Goal: Transaction & Acquisition: Purchase product/service

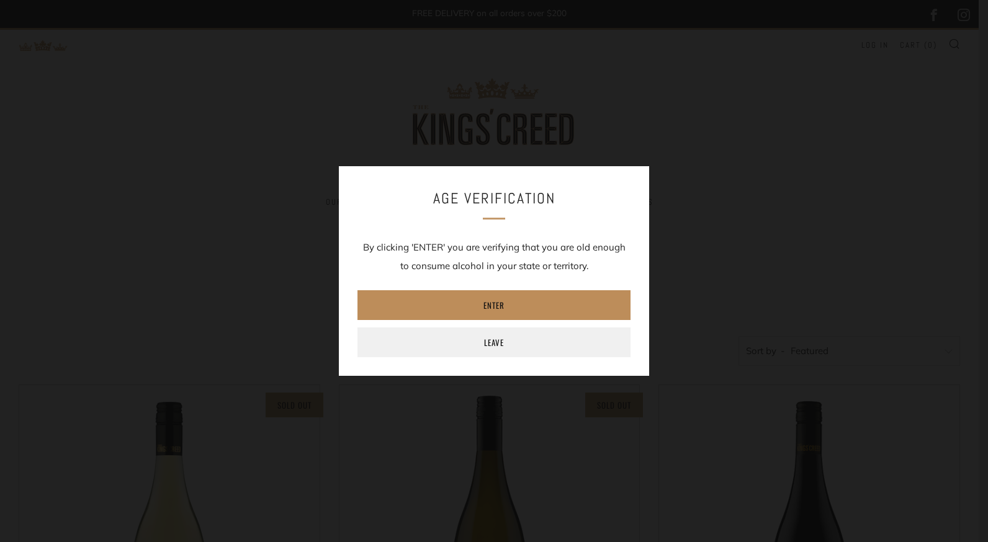
click at [489, 307] on link "Enter" at bounding box center [493, 305] width 273 height 30
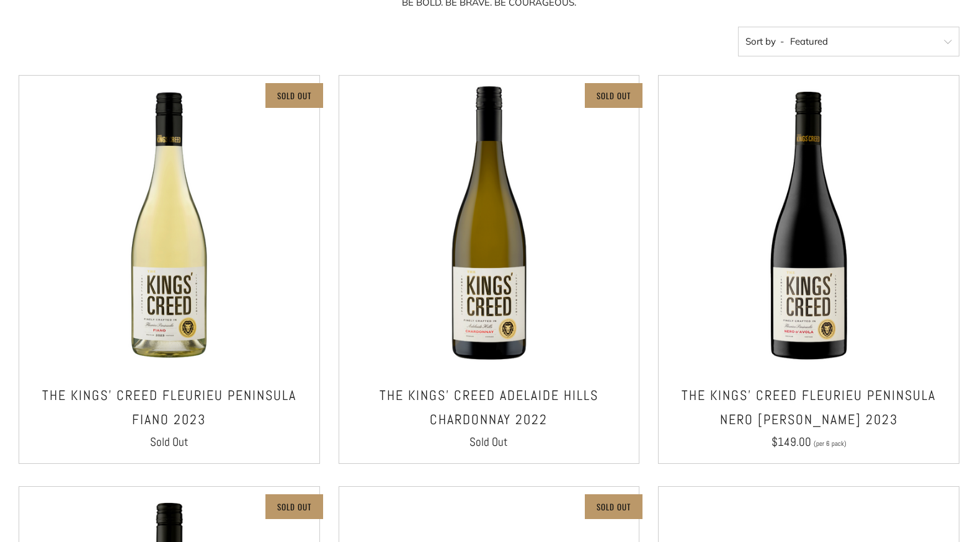
scroll to position [311, 0]
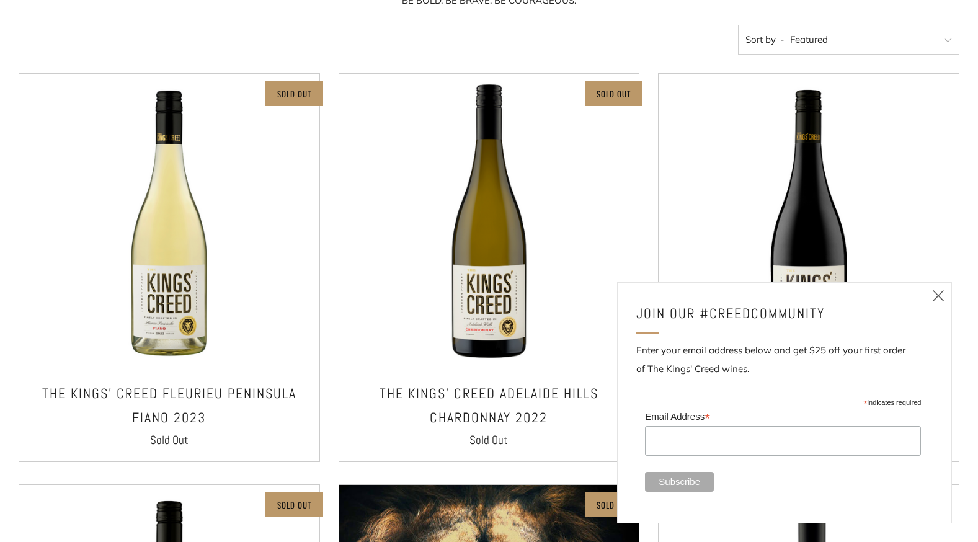
click at [944, 298] on icon at bounding box center [938, 296] width 15 height 16
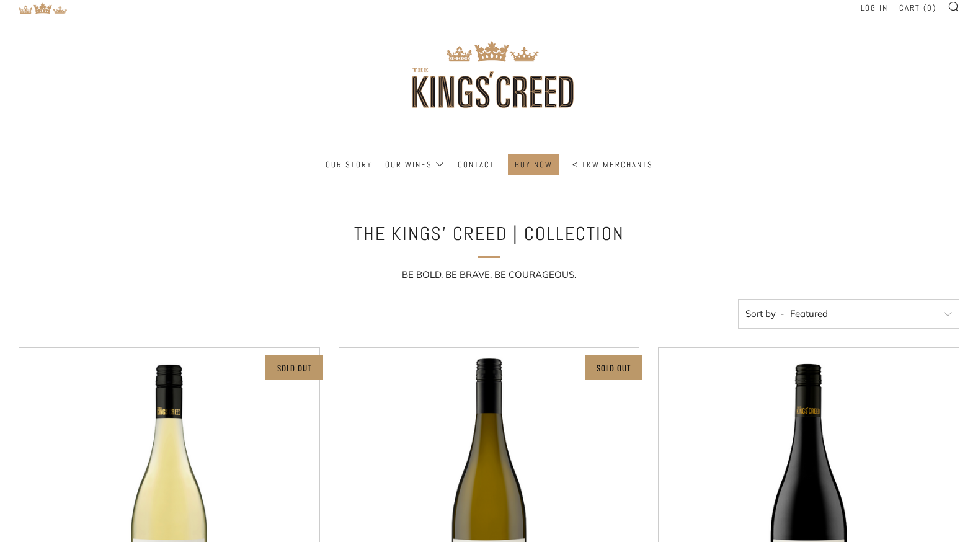
scroll to position [0, 0]
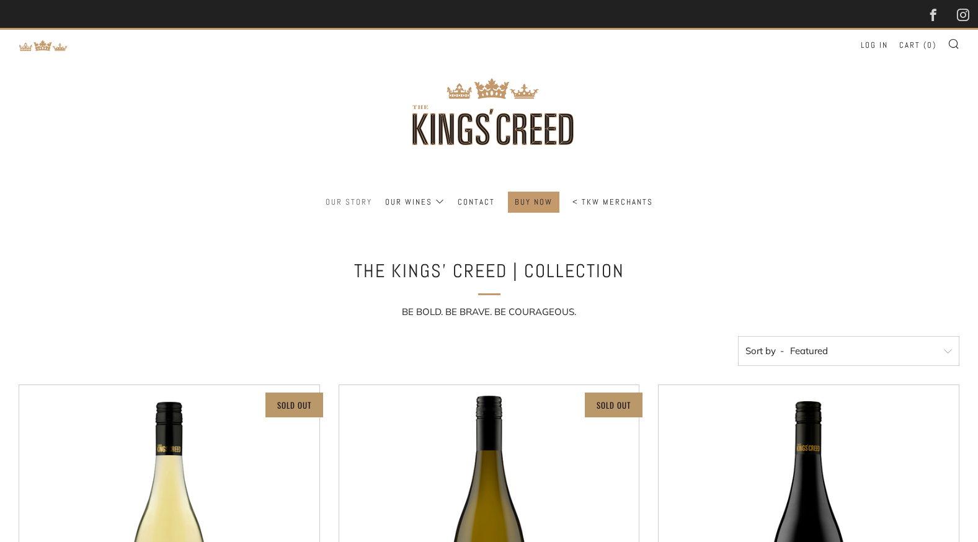
click at [368, 201] on link "Our Story" at bounding box center [349, 202] width 47 height 20
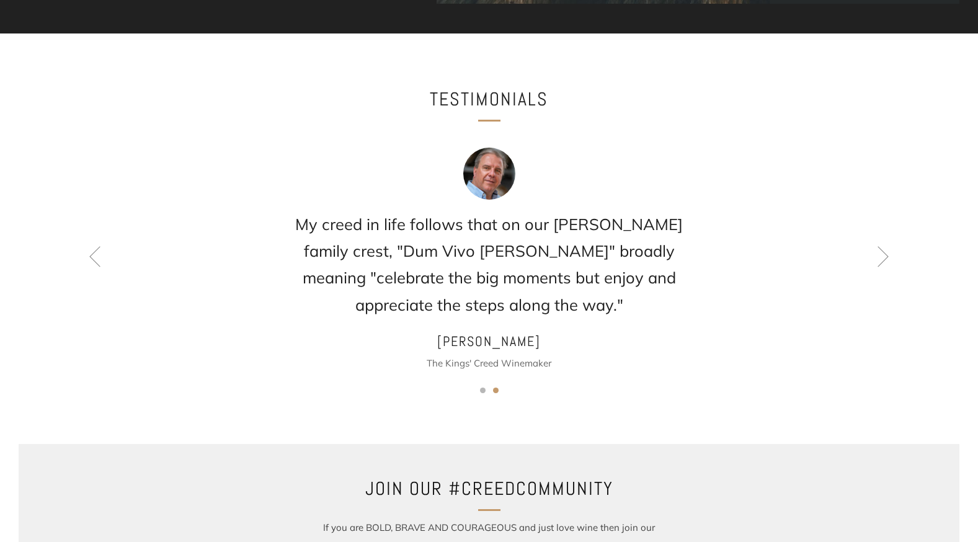
scroll to position [948, 0]
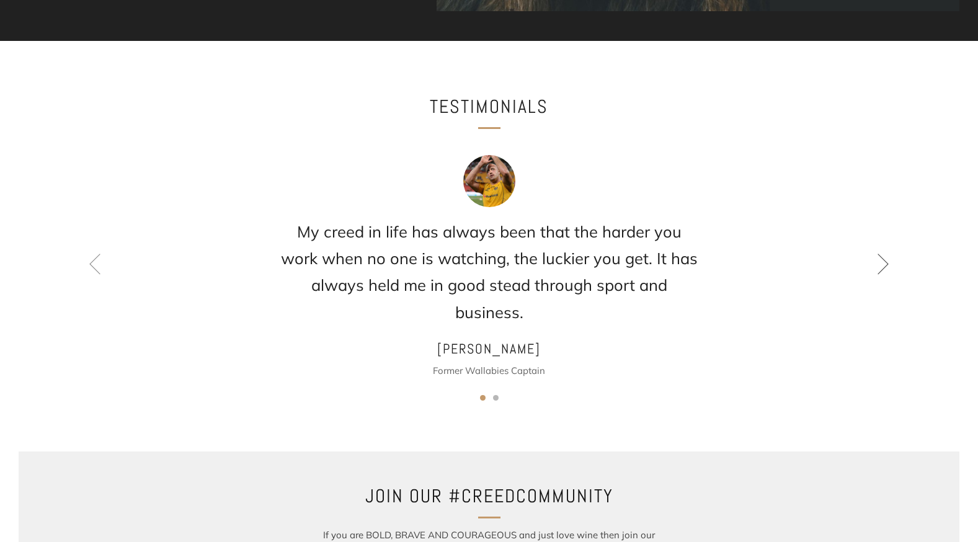
click at [879, 268] on icon at bounding box center [883, 263] width 21 height 21
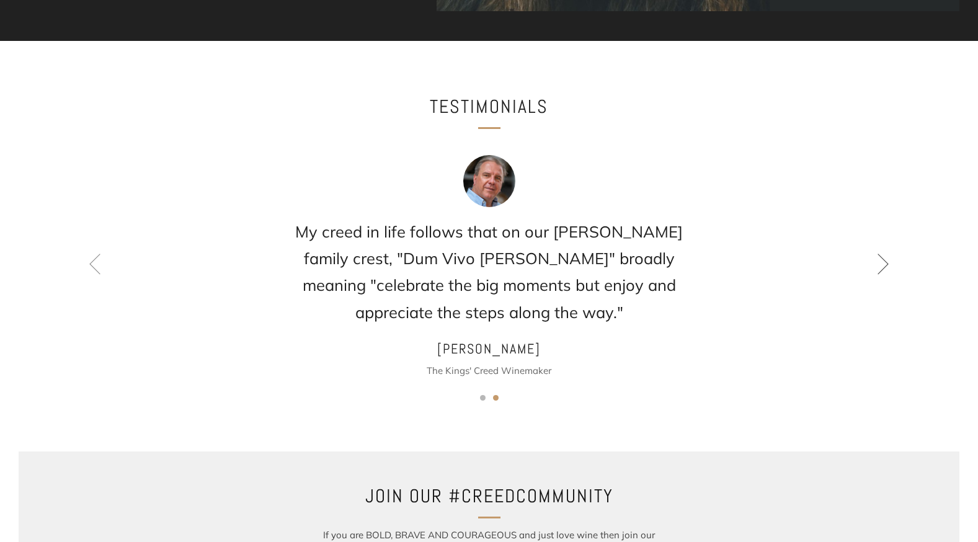
click at [879, 266] on icon at bounding box center [883, 263] width 21 height 21
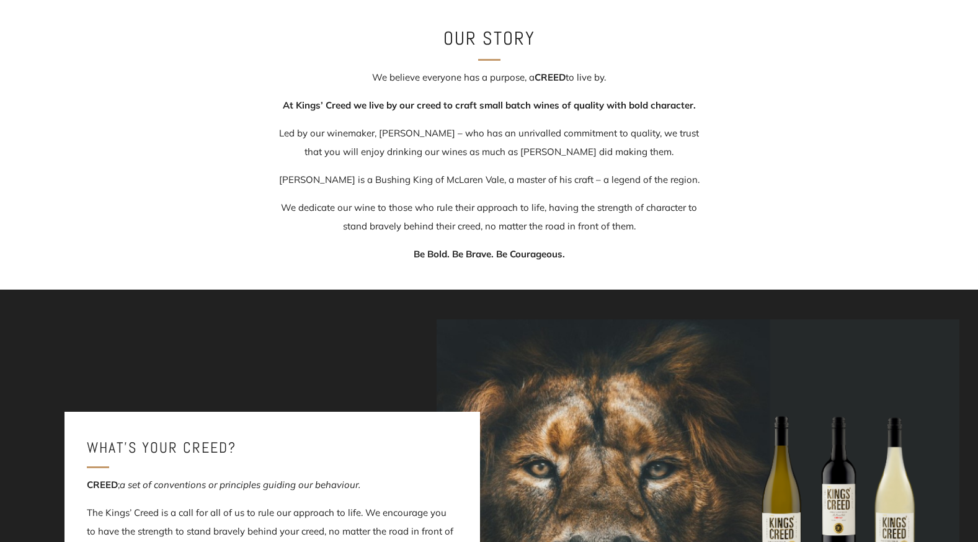
scroll to position [0, 0]
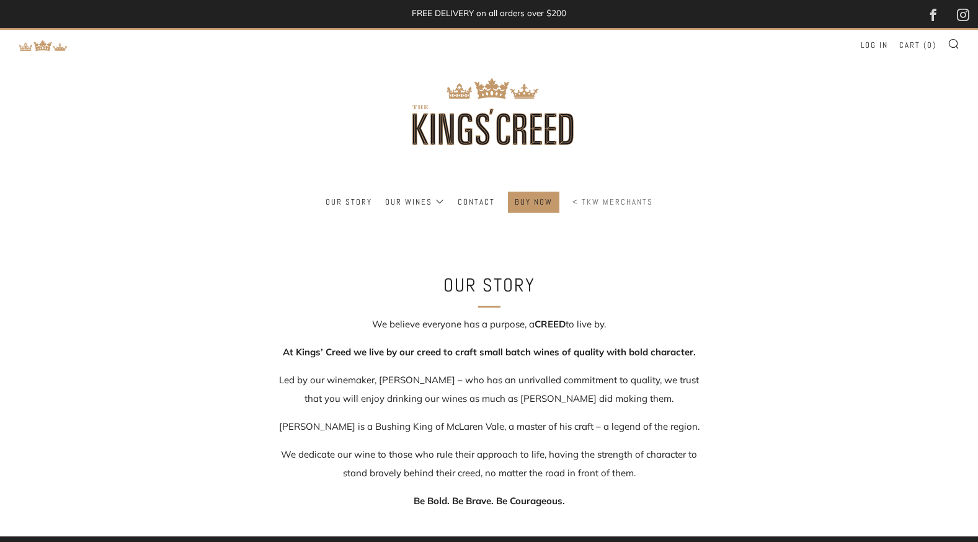
click at [597, 203] on link "< TKW Merchants" at bounding box center [613, 202] width 81 height 20
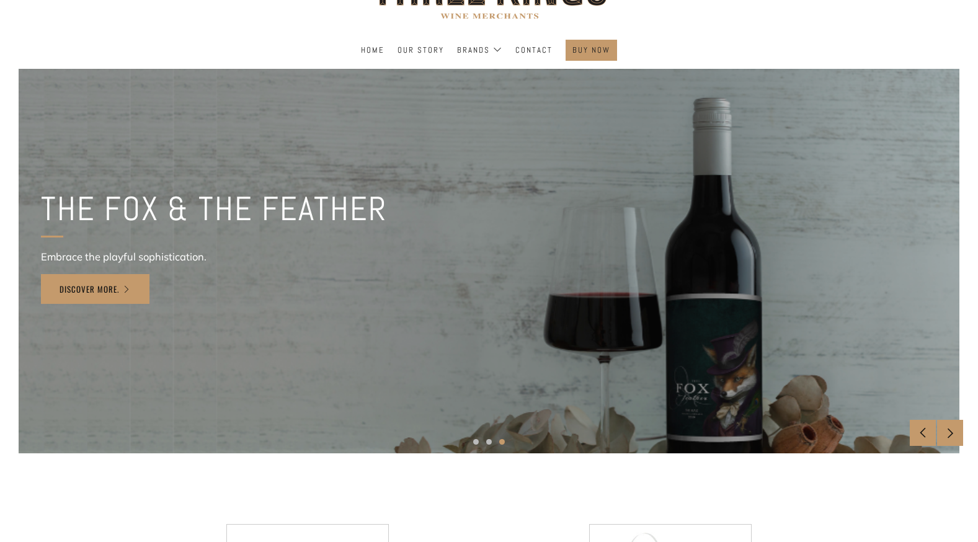
scroll to position [184, 0]
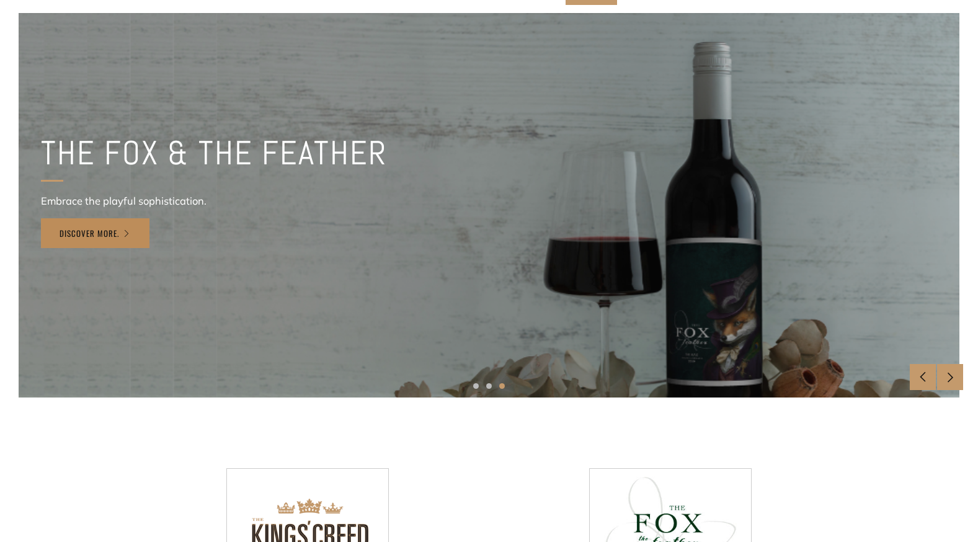
click at [120, 235] on link "Discover More." at bounding box center [95, 233] width 109 height 30
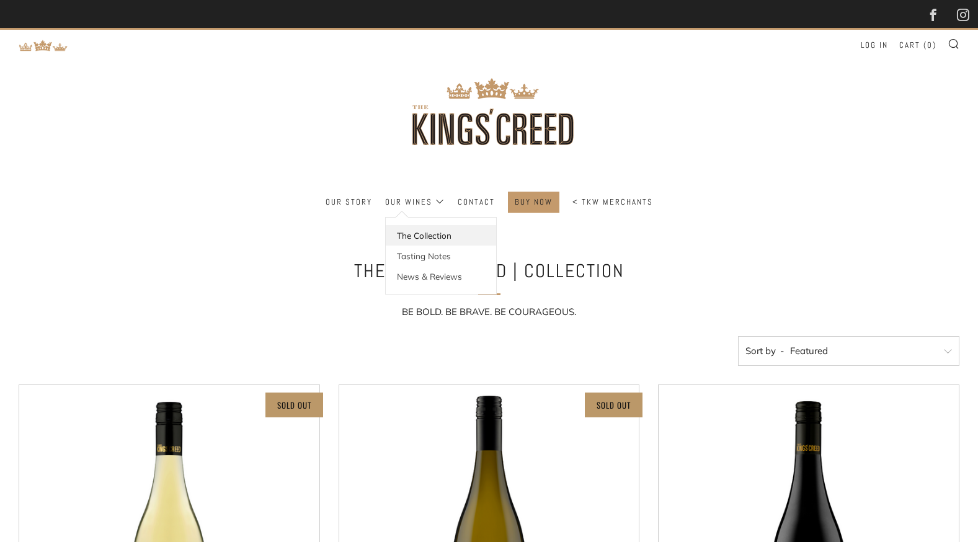
click at [415, 235] on link "The Collection" at bounding box center [441, 235] width 110 height 20
click at [523, 198] on link "BUY NOW" at bounding box center [534, 202] width 38 height 20
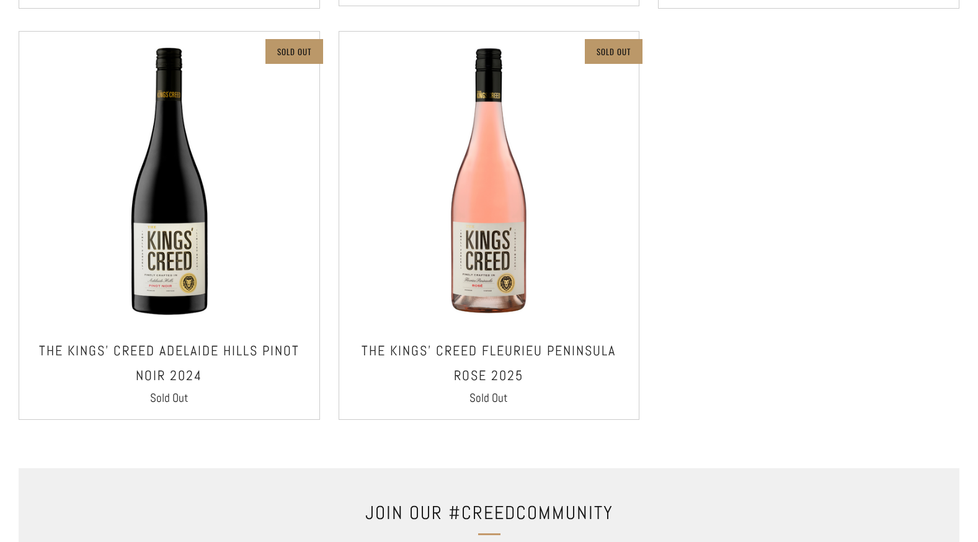
scroll to position [1179, 0]
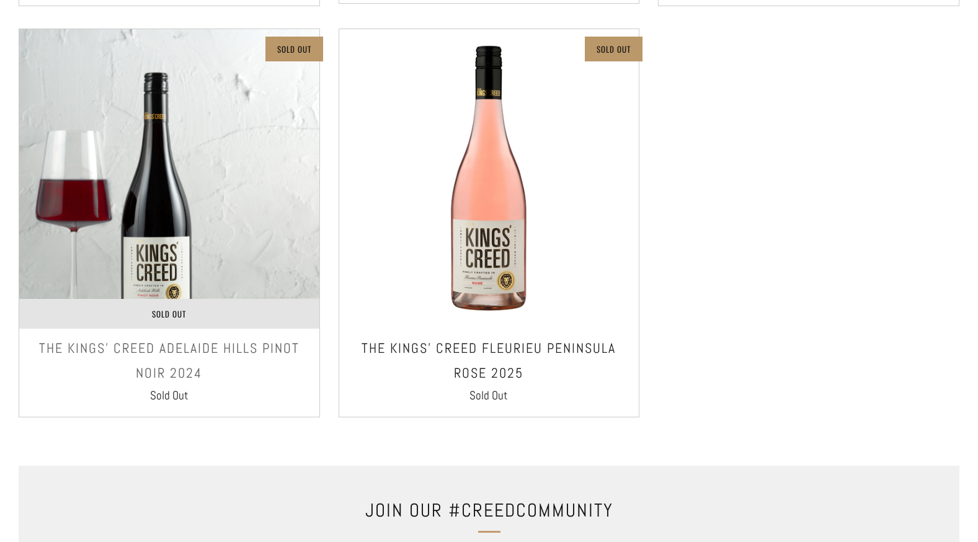
click at [208, 328] on link "Sold Out" at bounding box center [169, 314] width 300 height 30
